Goal: Information Seeking & Learning: Learn about a topic

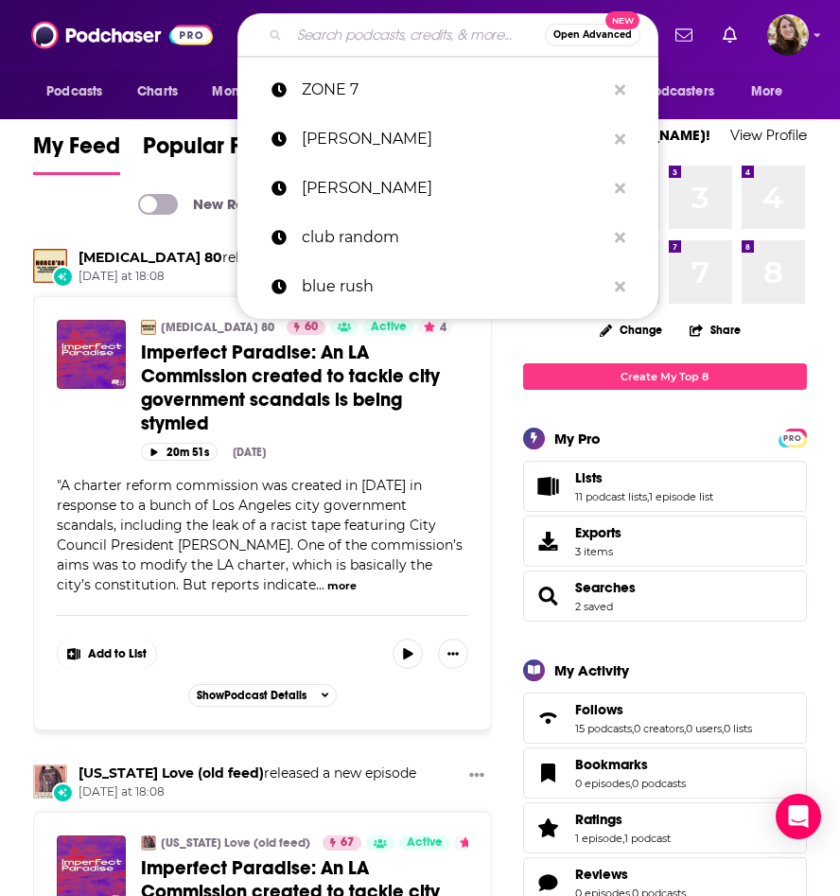
click at [334, 32] on input "Search podcasts, credits, & more..." at bounding box center [417, 35] width 255 height 30
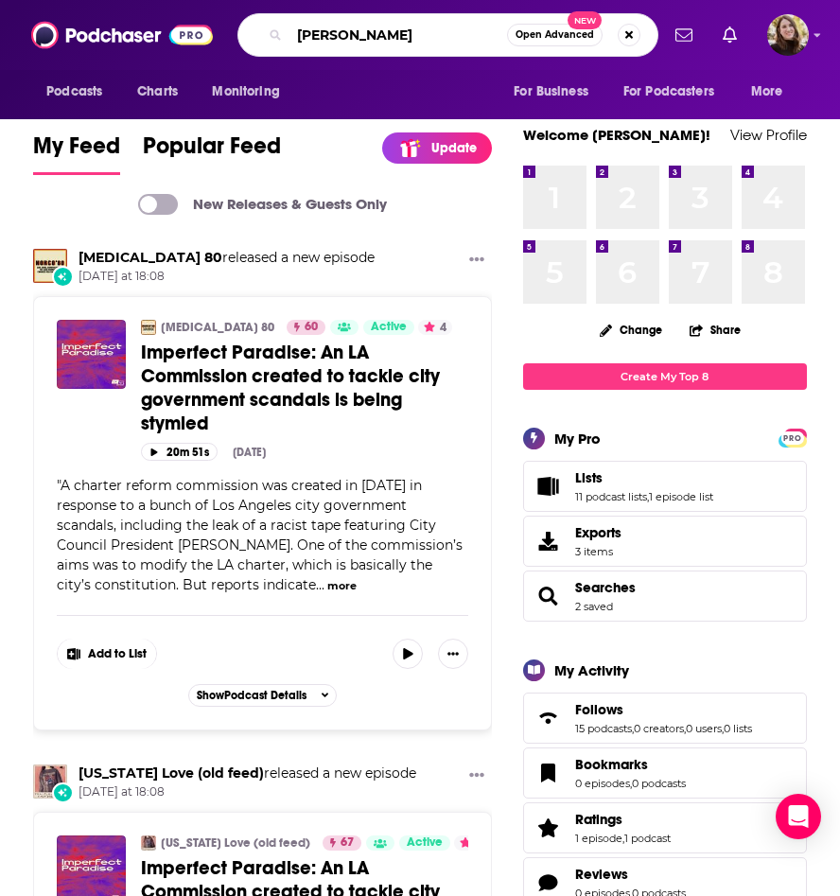
type input "[PERSON_NAME]"
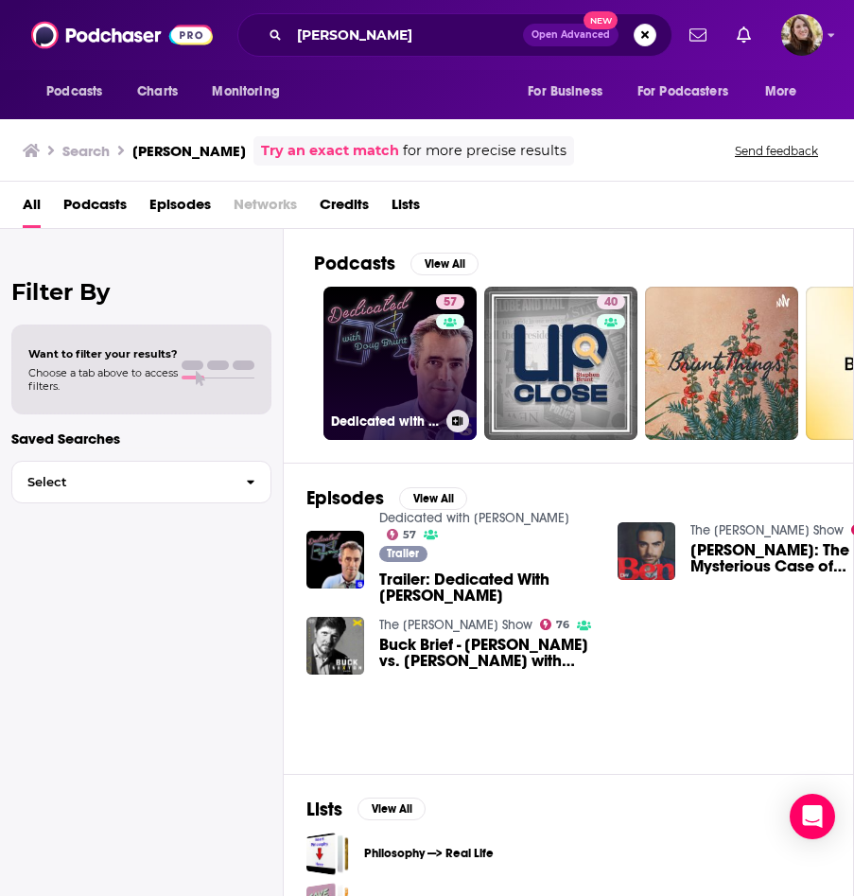
click at [378, 366] on link "57 Dedicated with [PERSON_NAME]" at bounding box center [400, 363] width 153 height 153
